Goal: Task Accomplishment & Management: Use online tool/utility

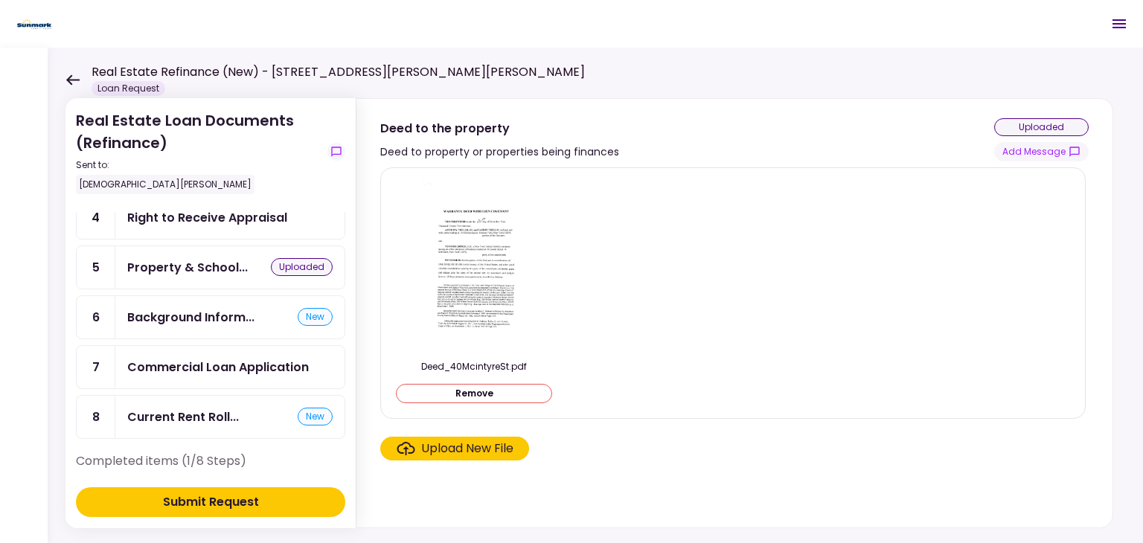
scroll to position [149, 0]
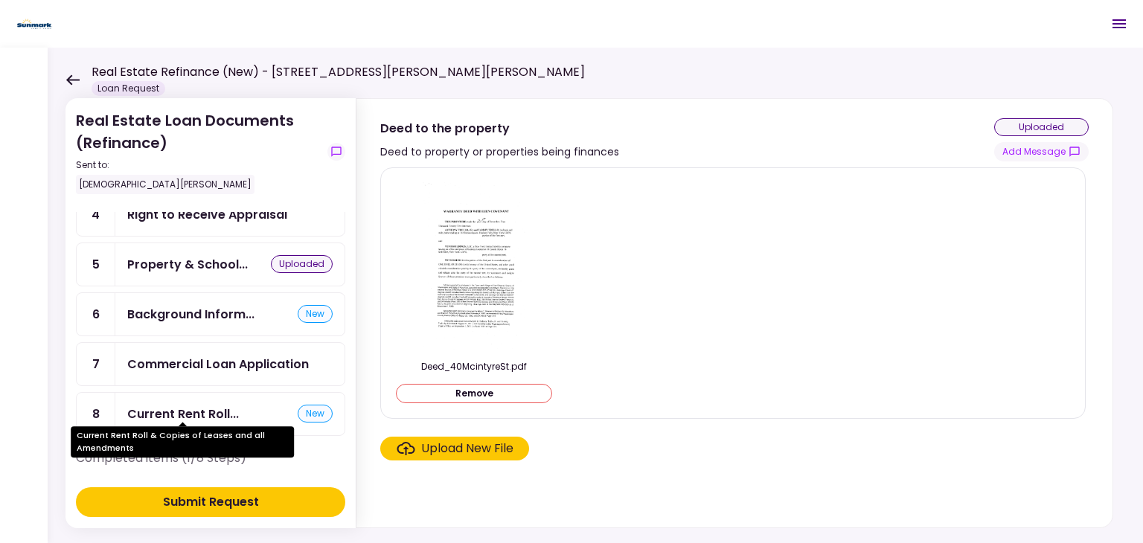
click at [205, 405] on div "Current Rent Roll..." at bounding box center [183, 414] width 112 height 19
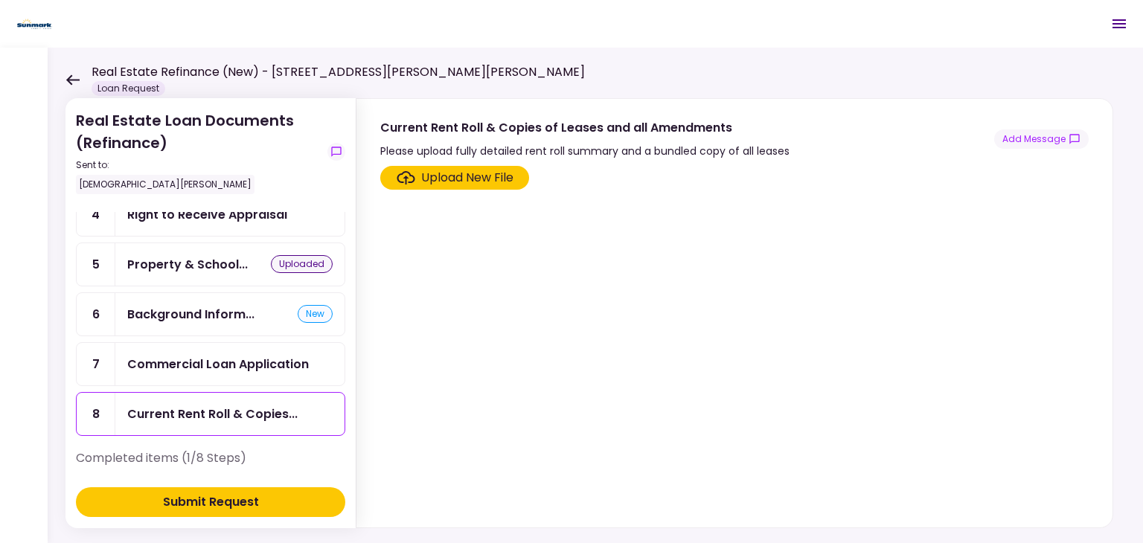
click at [459, 170] on div "Upload New File" at bounding box center [467, 178] width 92 height 18
click at [0, 0] on input "Upload New File" at bounding box center [0, 0] width 0 height 0
click at [442, 184] on div "Upload New File" at bounding box center [467, 178] width 92 height 18
click at [0, 0] on input "Upload New File" at bounding box center [0, 0] width 0 height 0
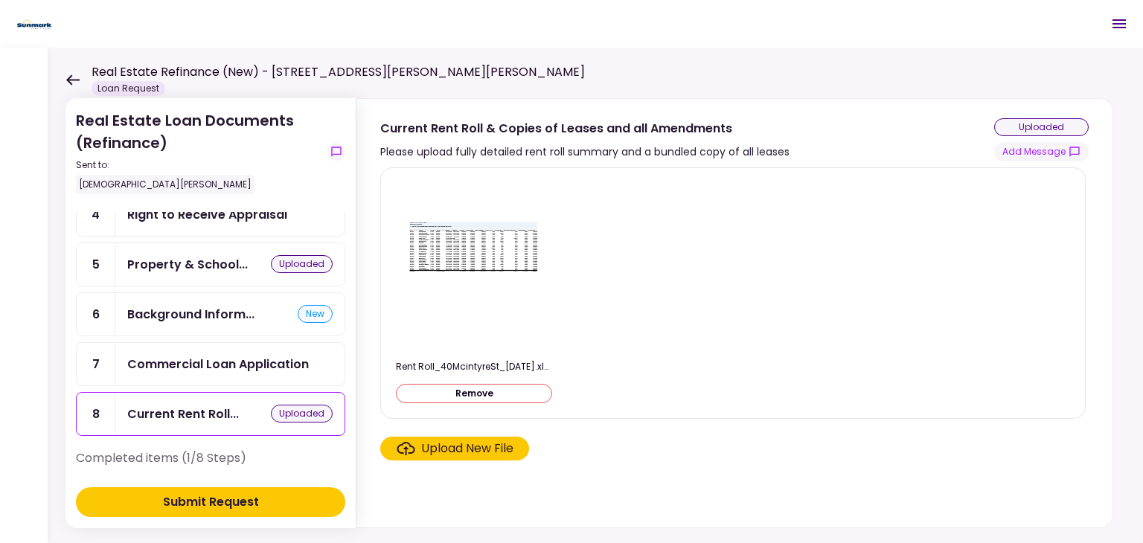
click at [482, 266] on img at bounding box center [473, 265] width 149 height 115
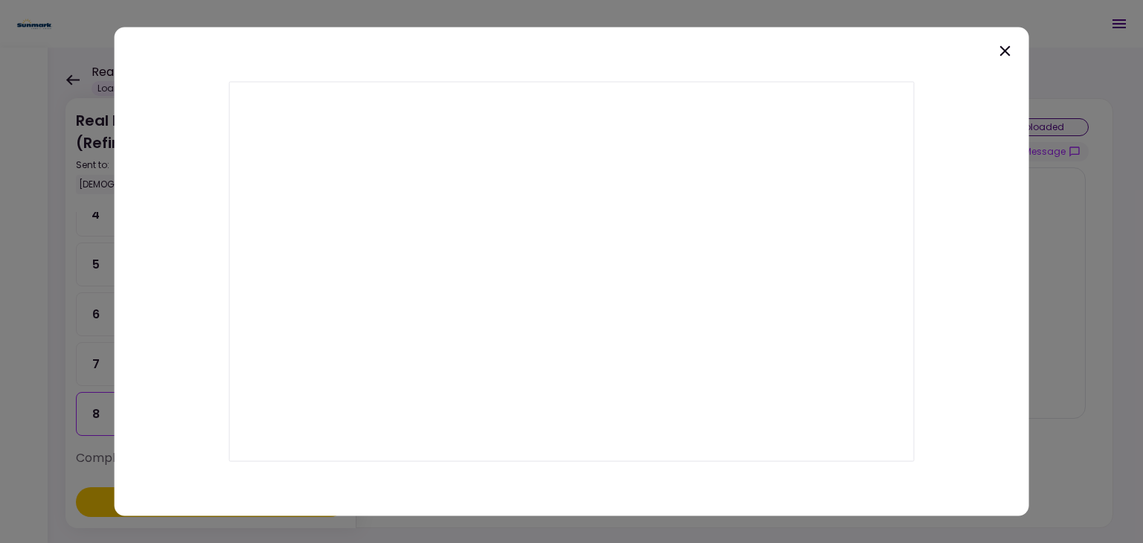
click at [1013, 58] on div at bounding box center [572, 272] width 914 height 489
click at [1003, 51] on icon at bounding box center [1004, 51] width 18 height 18
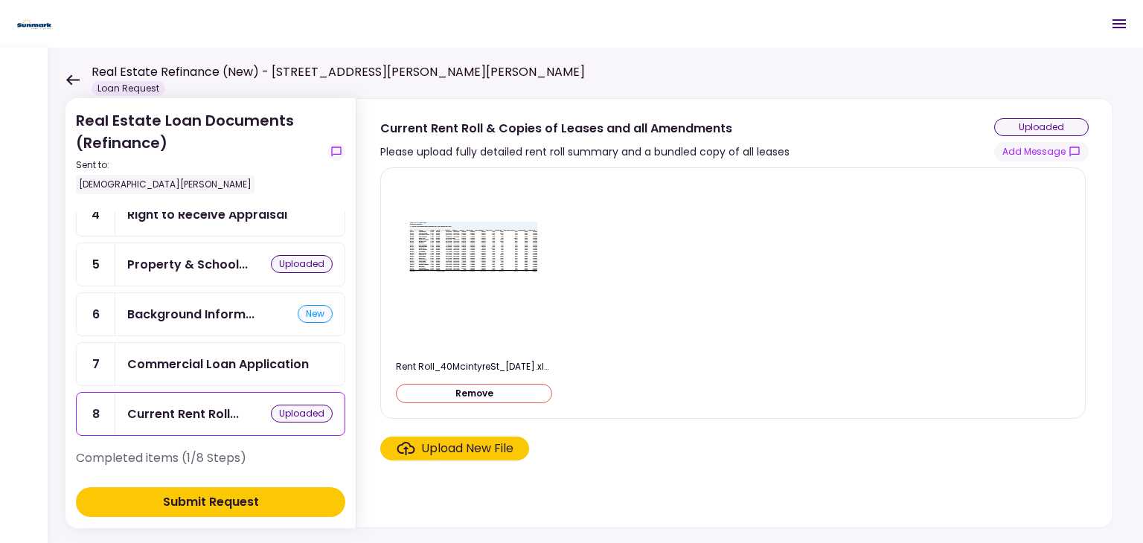
click at [485, 453] on div "Upload New File" at bounding box center [467, 449] width 92 height 18
click at [0, 0] on input "Upload New File" at bounding box center [0, 0] width 0 height 0
click at [491, 460] on section "Rent Roll_40McintyreSt_[DATE].xlsx - Sheet1.pdf Remove Upload New File" at bounding box center [734, 344] width 708 height 354
click at [491, 453] on div "Upload New File" at bounding box center [467, 449] width 92 height 18
click at [0, 0] on input "Upload New File" at bounding box center [0, 0] width 0 height 0
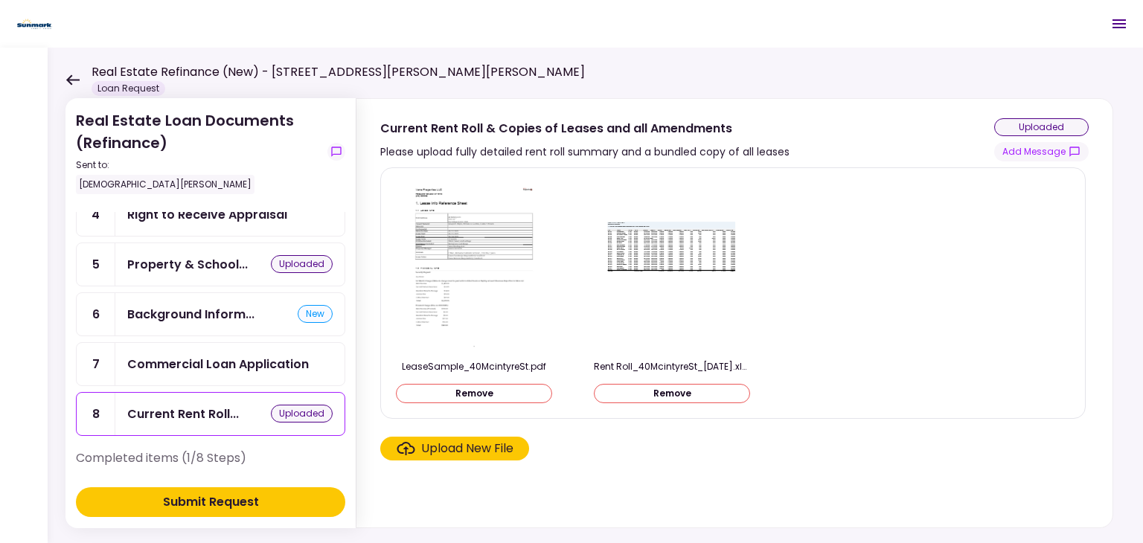
click at [793, 472] on section "LeaseSample_40McintyreSt.pdf Remove Rent Roll_40McintyreSt_[DATE].xlsx - Sheet1…" at bounding box center [734, 344] width 708 height 354
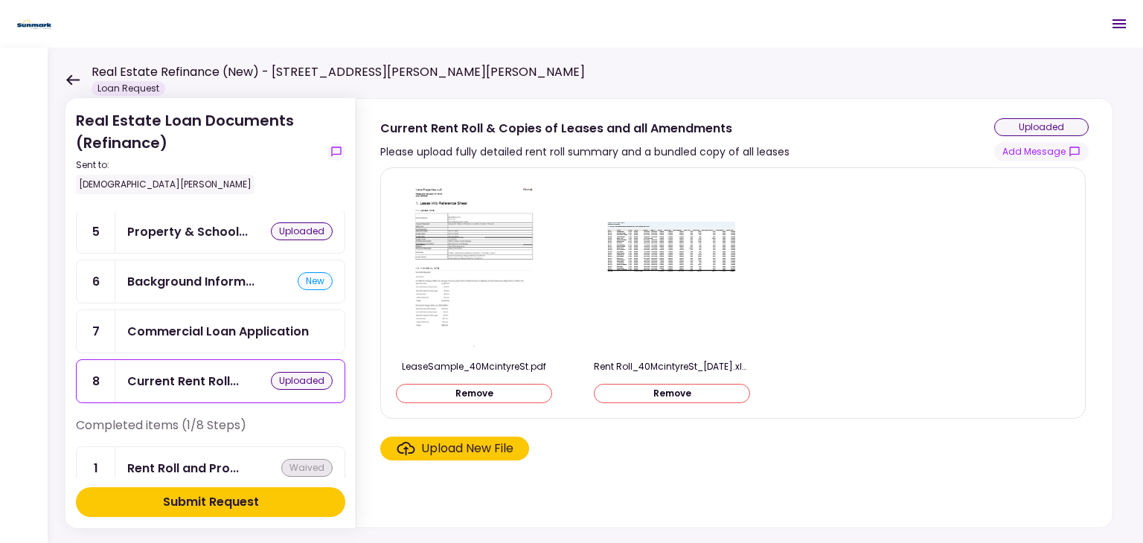
scroll to position [199, 0]
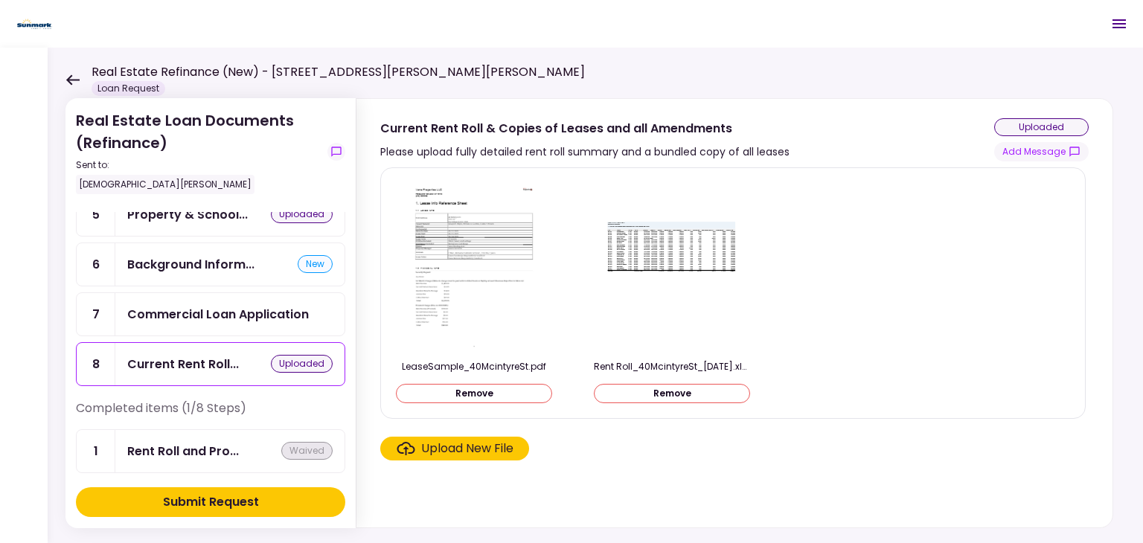
click at [782, 483] on section "LeaseSample_40McintyreSt.pdf Remove Rent Roll_40McintyreSt_[DATE].xlsx - Sheet1…" at bounding box center [734, 344] width 708 height 354
